Goal: Navigation & Orientation: Find specific page/section

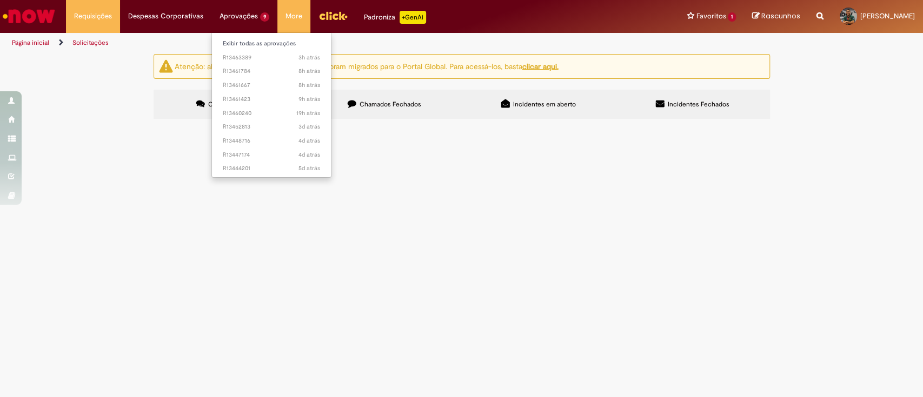
click at [248, 36] on li "Exibir todas as aprovações" at bounding box center [271, 43] width 119 height 14
click at [249, 44] on link "Exibir todas as aprovações" at bounding box center [271, 44] width 119 height 12
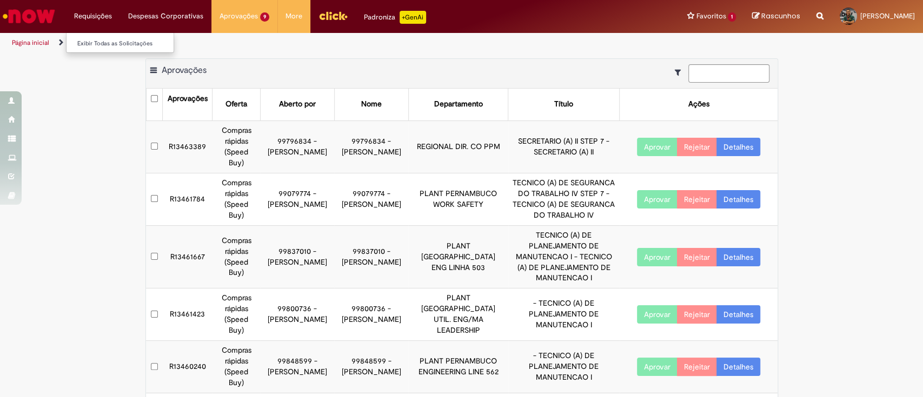
click at [68, 9] on li "Requisições Exibir Todas as Solicitações" at bounding box center [93, 16] width 54 height 32
click at [90, 39] on link "Exibir Todas as Solicitações" at bounding box center [125, 44] width 119 height 12
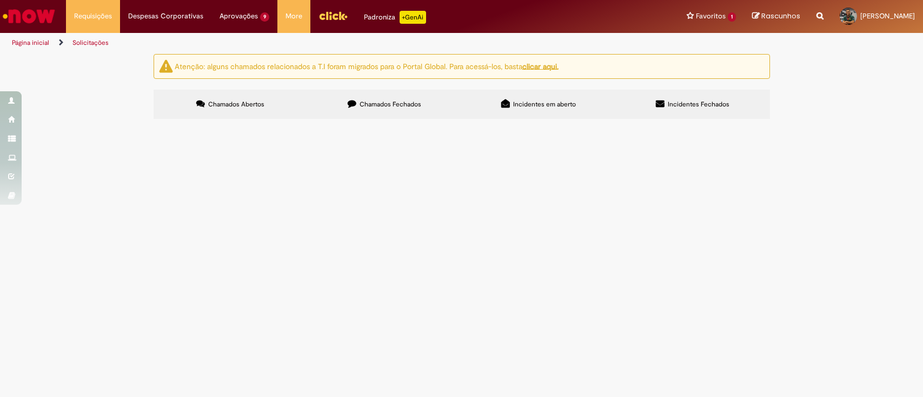
click at [120, 19] on li "Despesas Corporativas Minhas Despesas Solicitar Adiantamento de Viagem Solicita…" at bounding box center [93, 16] width 54 height 32
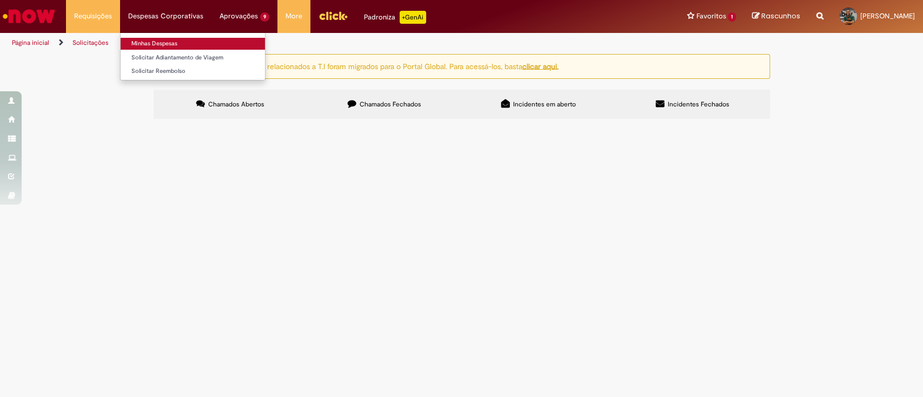
click at [146, 45] on link "Minhas Despesas" at bounding box center [193, 44] width 144 height 12
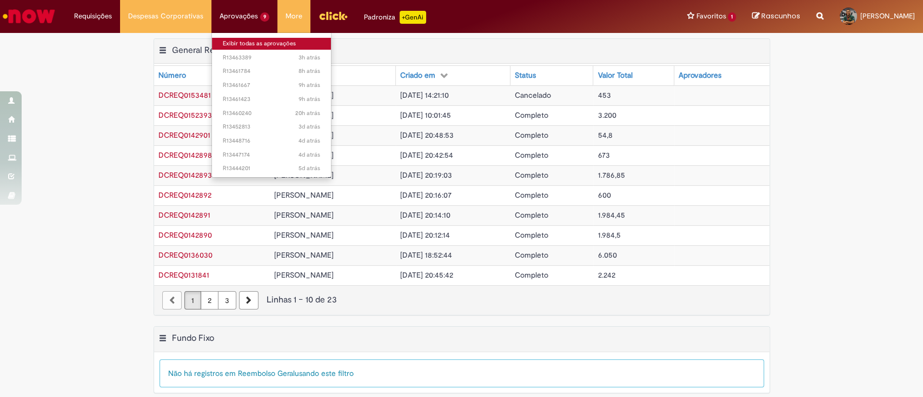
click at [234, 41] on link "Exibir todas as aprovações" at bounding box center [271, 44] width 119 height 12
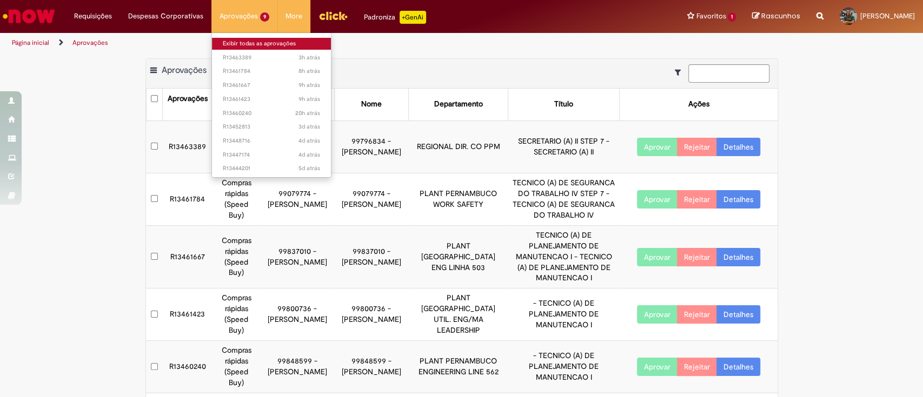
click at [230, 45] on link "Exibir todas as aprovações" at bounding box center [271, 44] width 119 height 12
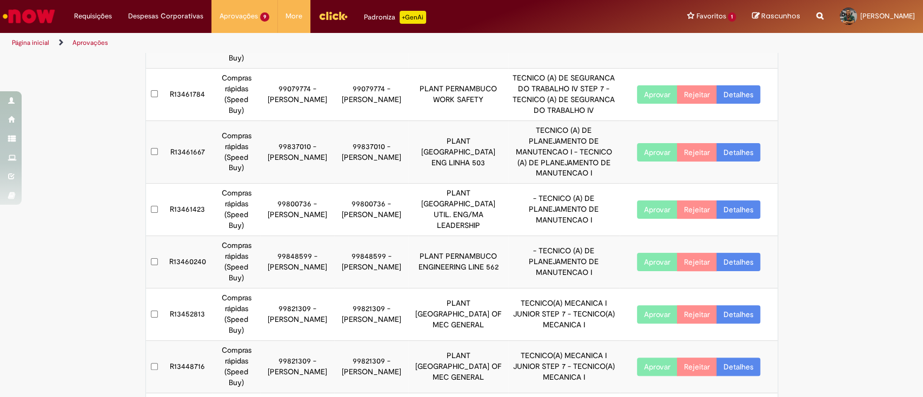
scroll to position [202, 0]
